Goal: Task Accomplishment & Management: Manage account settings

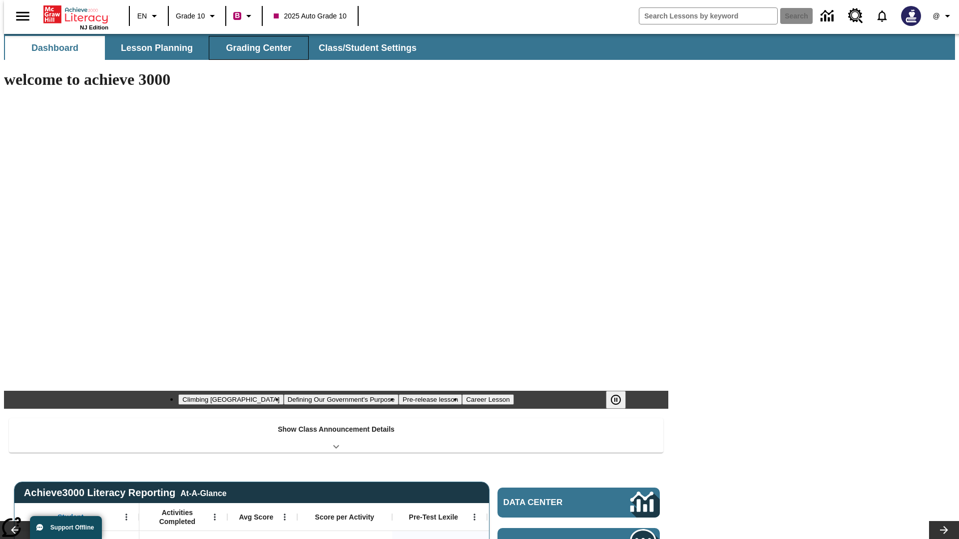
click at [255, 48] on button "Grading Center" at bounding box center [259, 48] width 100 height 24
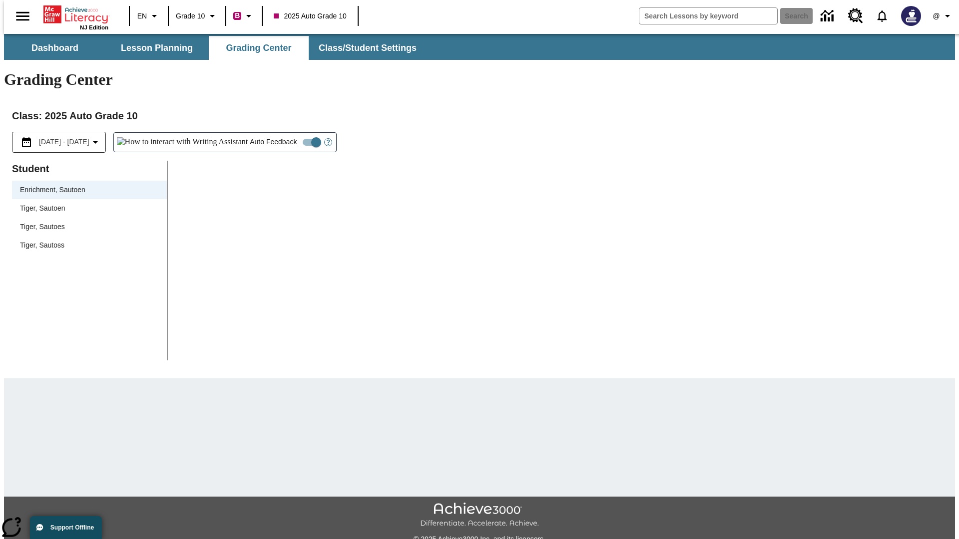
click at [86, 203] on span "Tiger, Sautoen" at bounding box center [89, 208] width 139 height 10
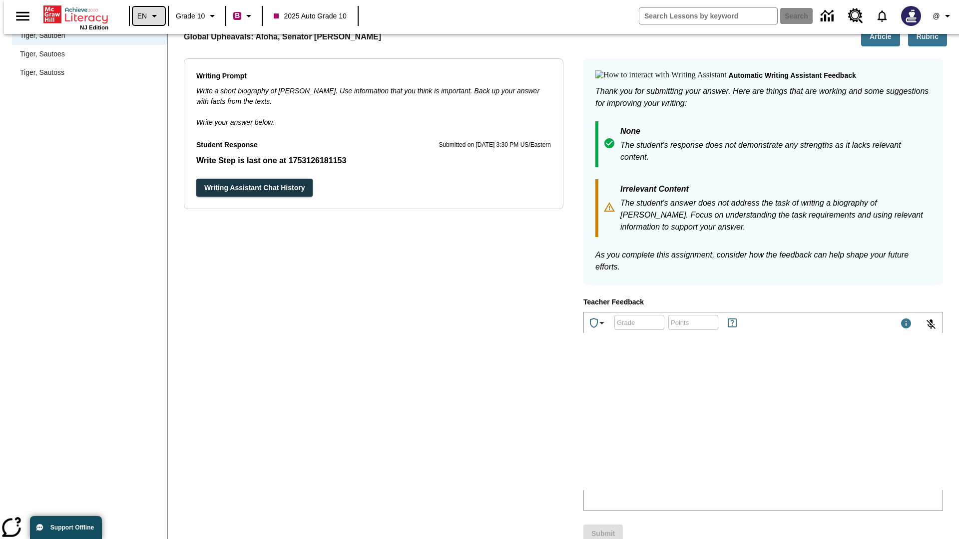
click at [148, 16] on icon "Language: EN, Select a language" at bounding box center [154, 16] width 12 height 12
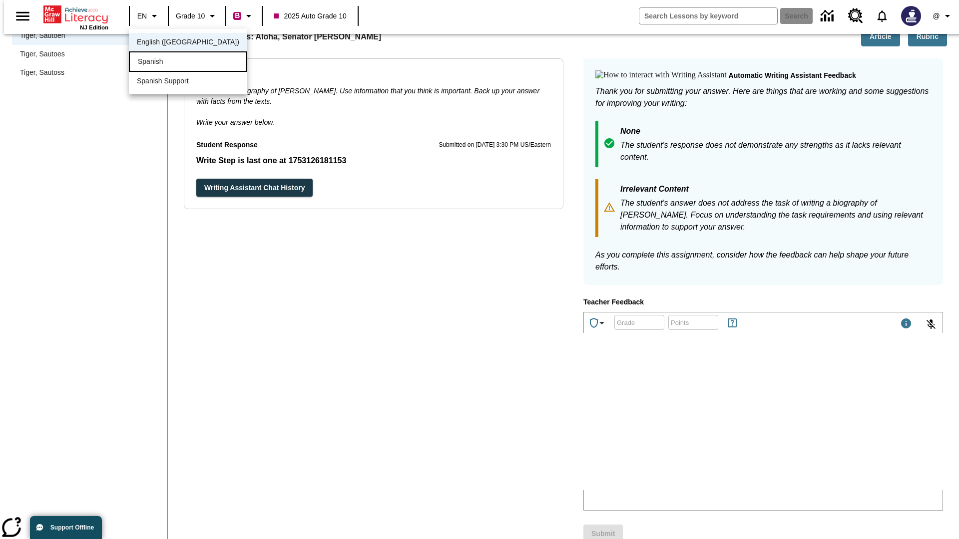
click at [166, 62] on div "Spanish" at bounding box center [188, 61] width 118 height 20
